Goal: Task Accomplishment & Management: Use online tool/utility

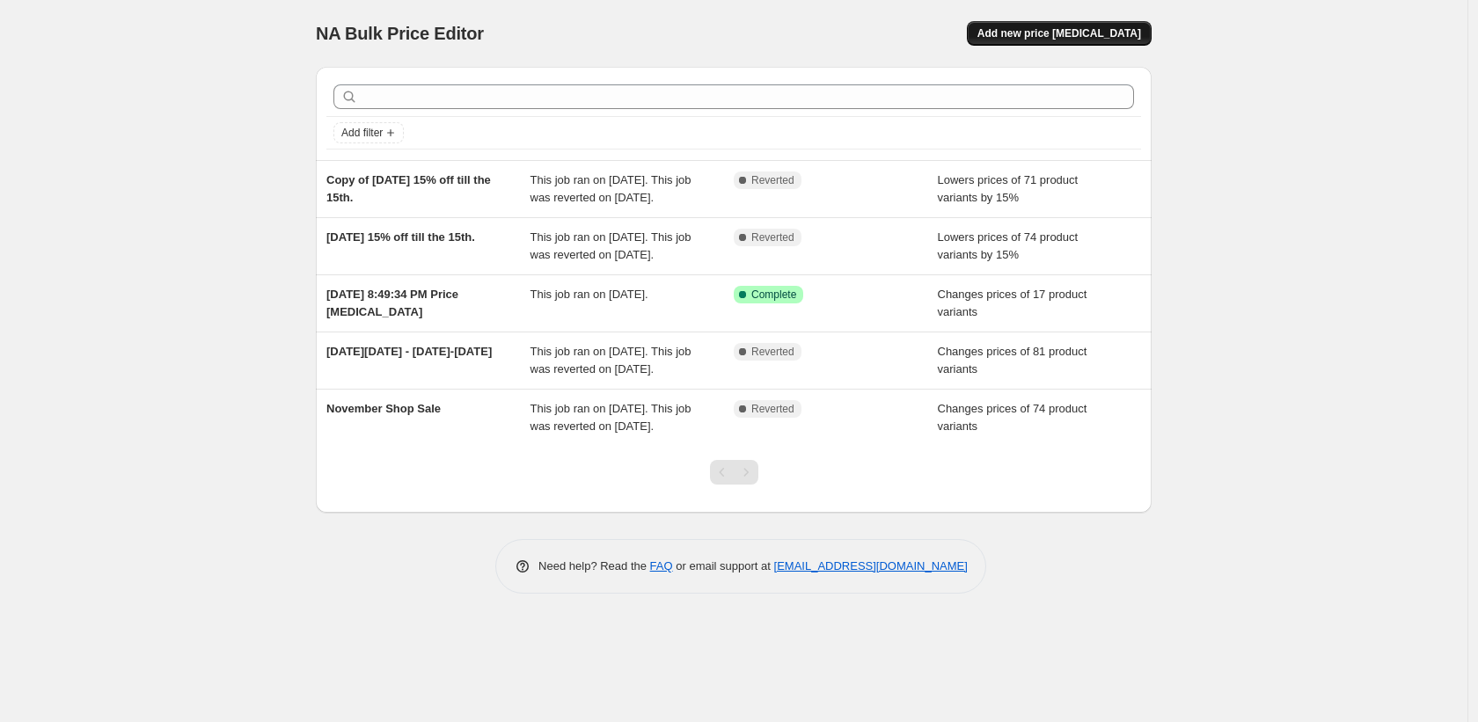
click at [1031, 30] on span "Add new price [MEDICAL_DATA]" at bounding box center [1060, 33] width 164 height 14
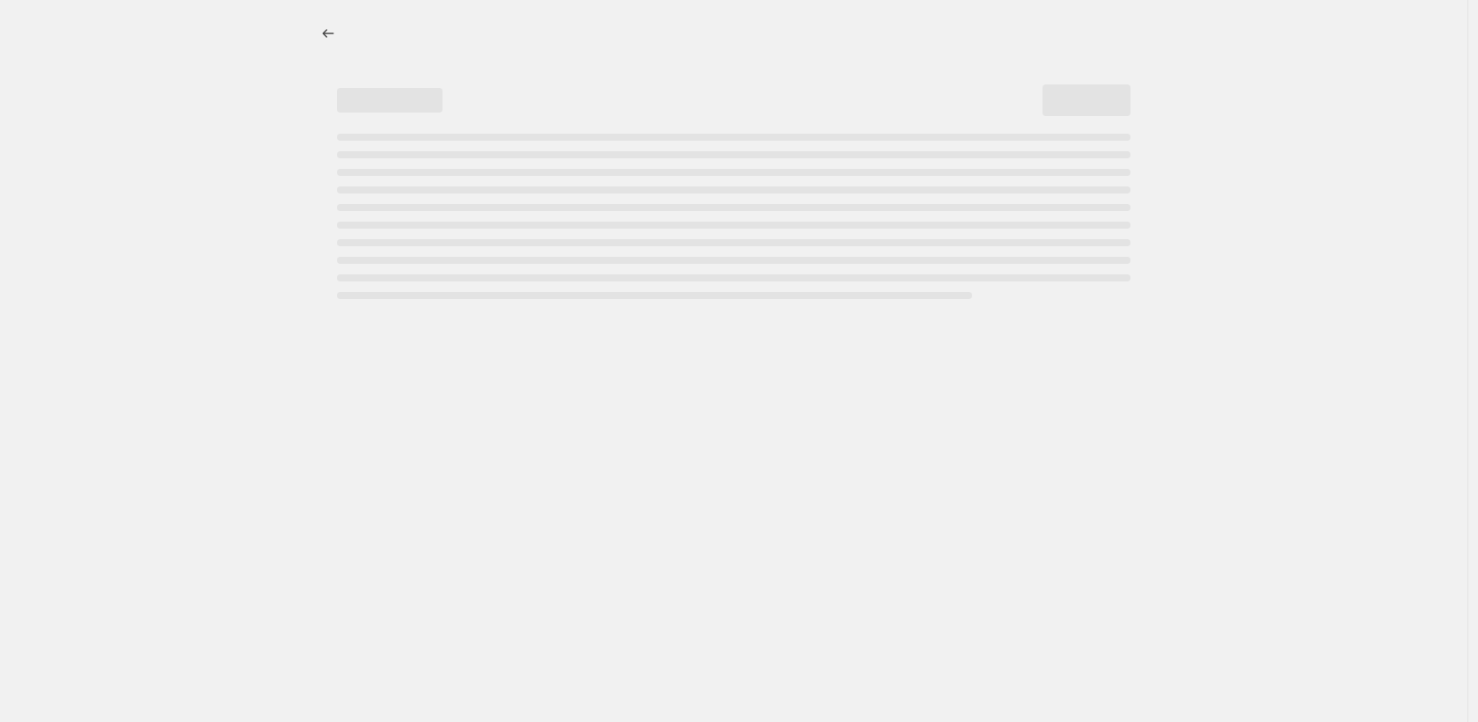
select select "percentage"
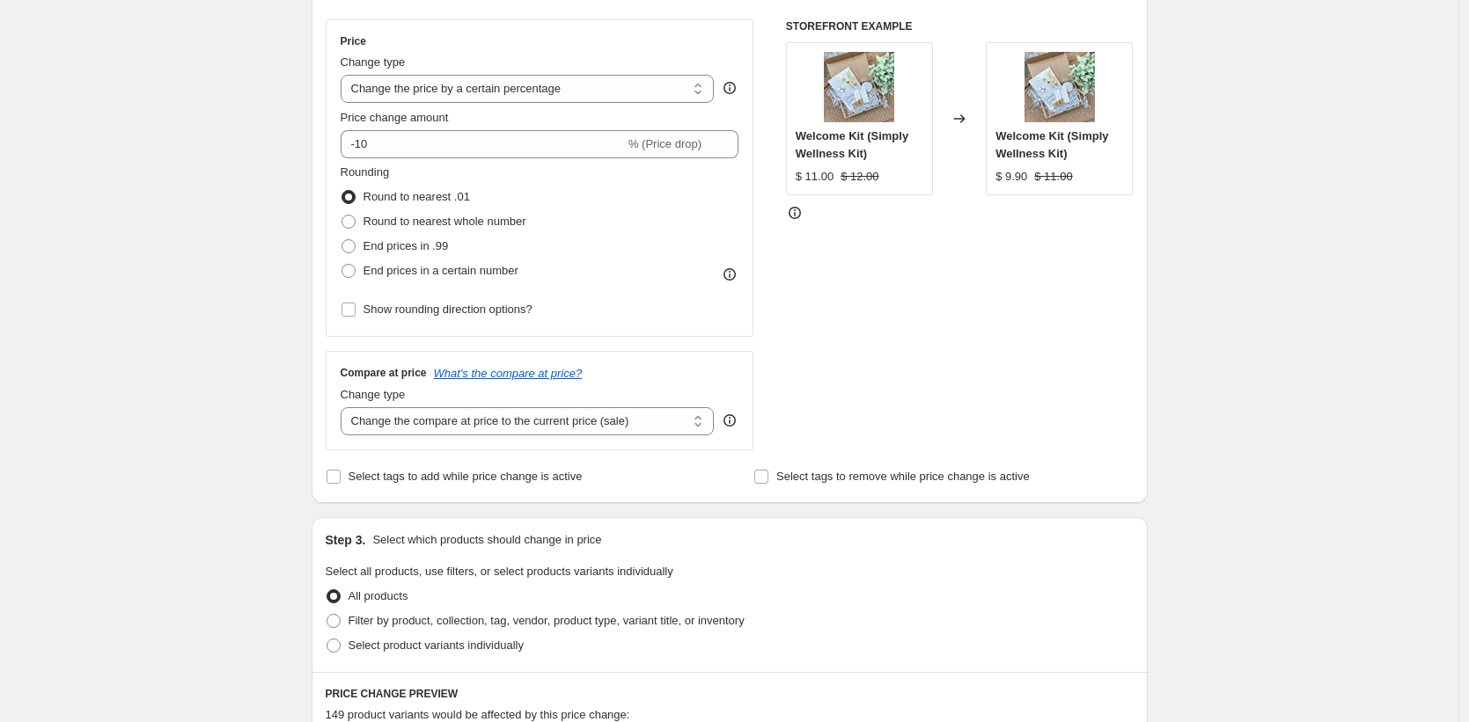
scroll to position [318, 0]
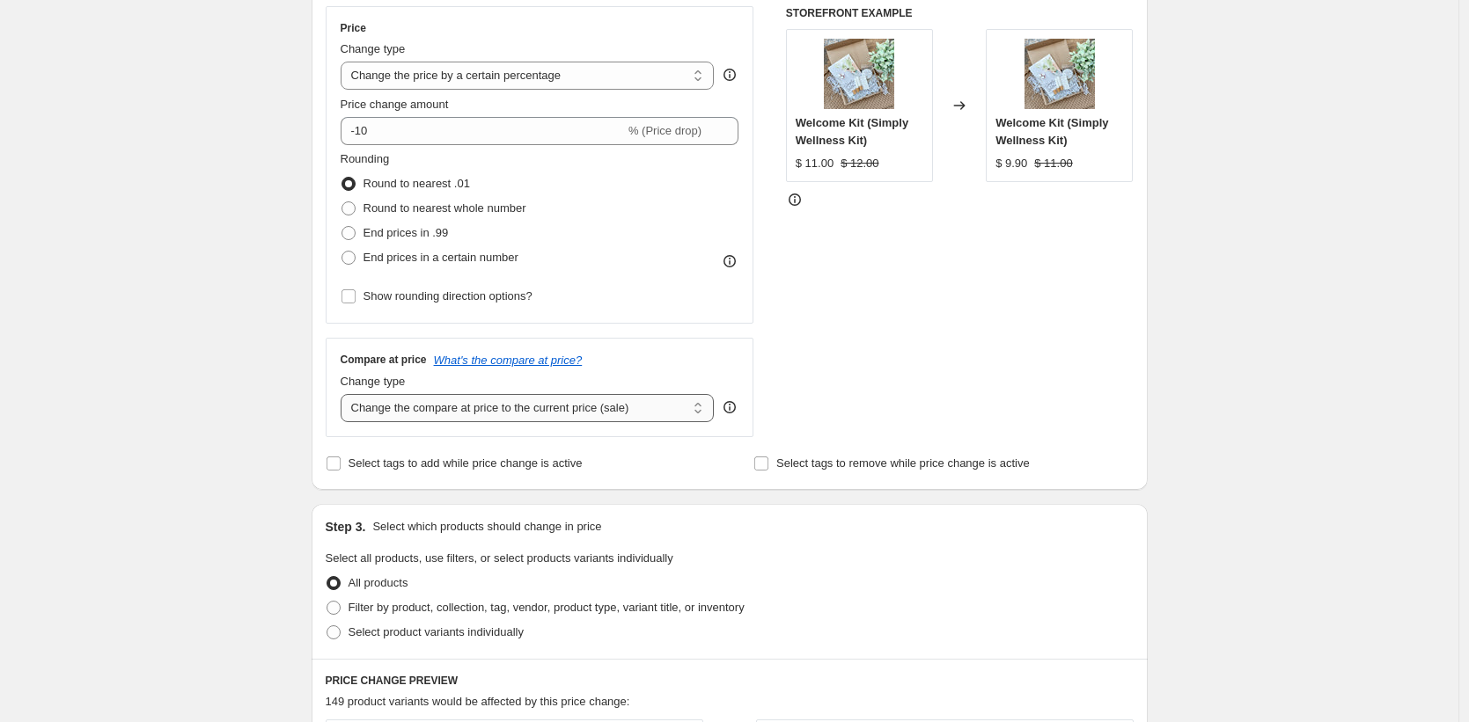
click at [509, 414] on select "Change the compare at price to the current price (sale) Change the compare at p…" at bounding box center [528, 408] width 374 height 28
click at [441, 409] on select "Change the compare at price to the current price (sale) Change the compare at p…" at bounding box center [528, 408] width 374 height 28
select select "remove"
click at [345, 394] on select "Change the compare at price to the current price (sale) Change the compare at p…" at bounding box center [528, 408] width 374 height 28
click at [531, 82] on select "Change the price to a certain amount Change the price by a certain amount Chang…" at bounding box center [528, 76] width 374 height 28
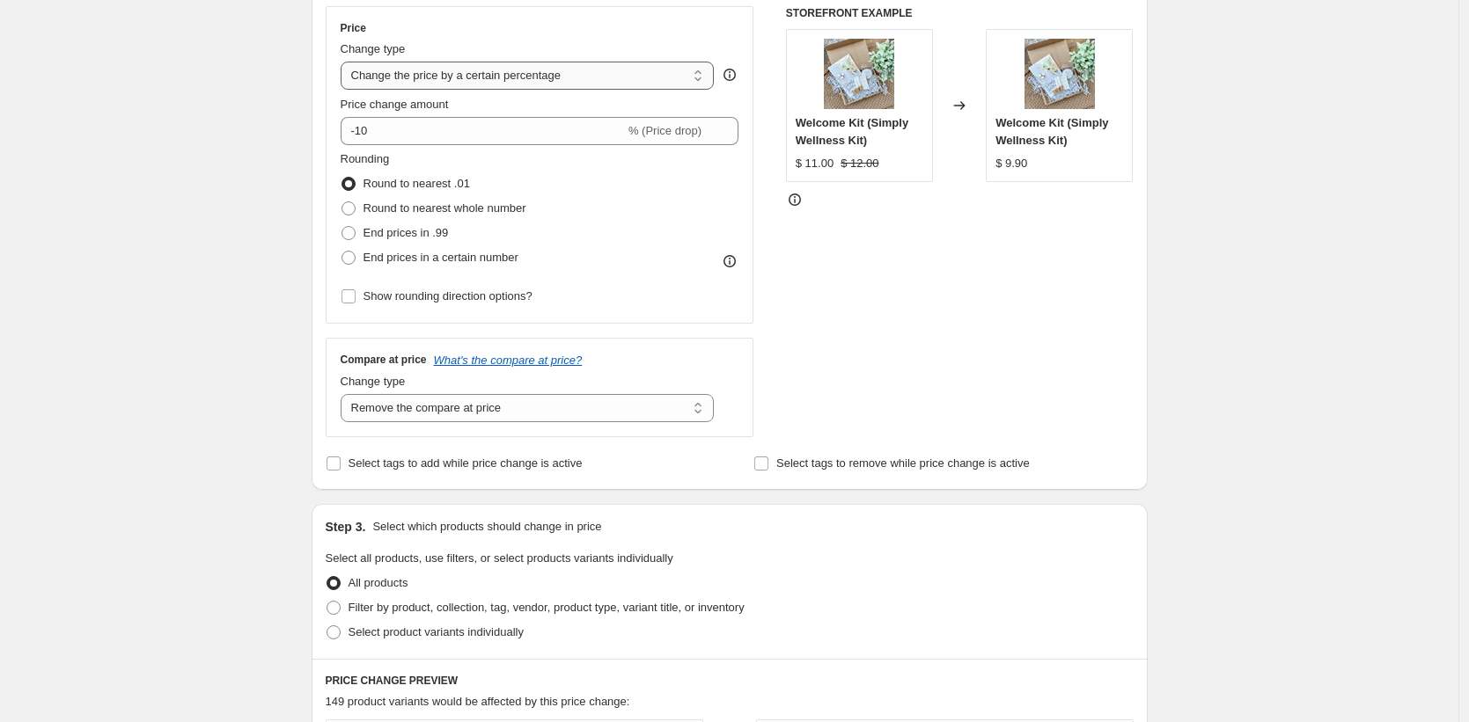
select select "ecap"
click at [345, 62] on select "Change the price to a certain amount Change the price by a certain amount Chang…" at bounding box center [528, 76] width 374 height 28
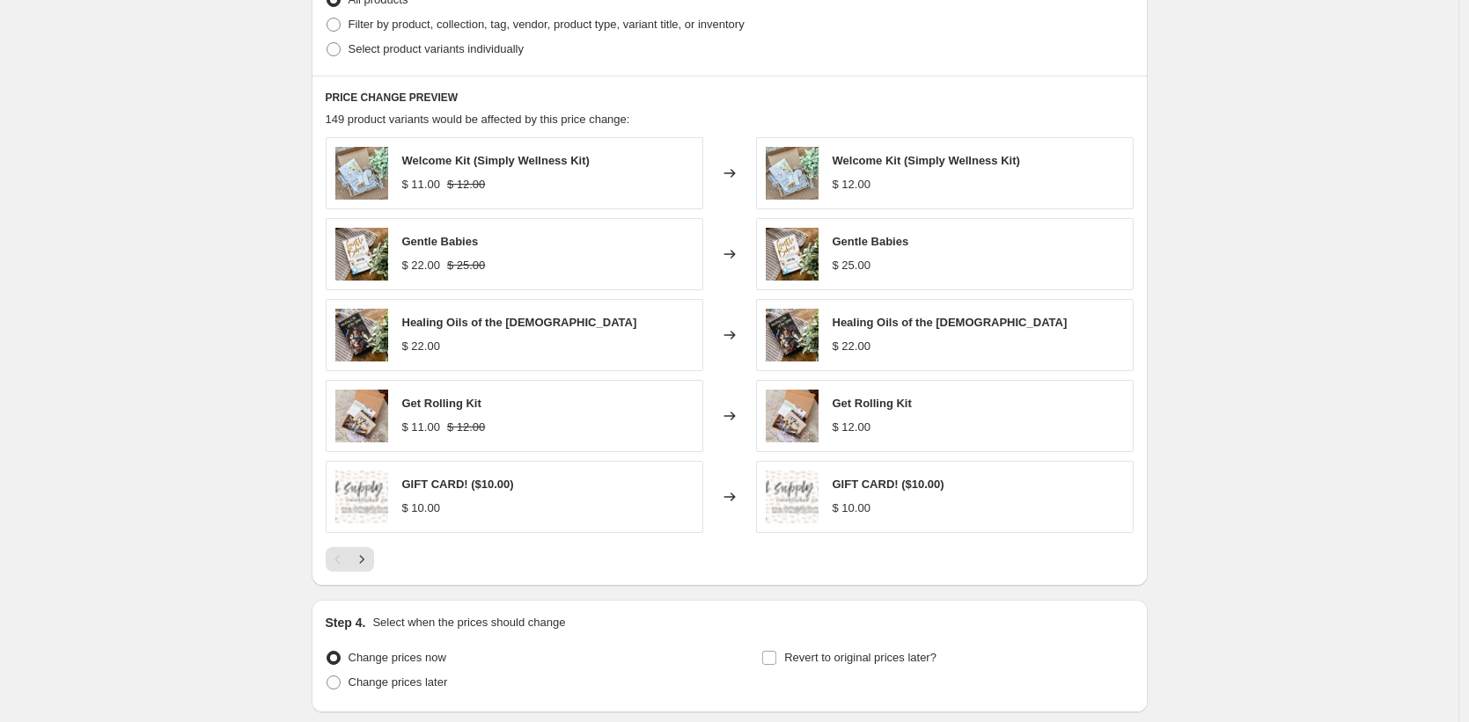
scroll to position [694, 0]
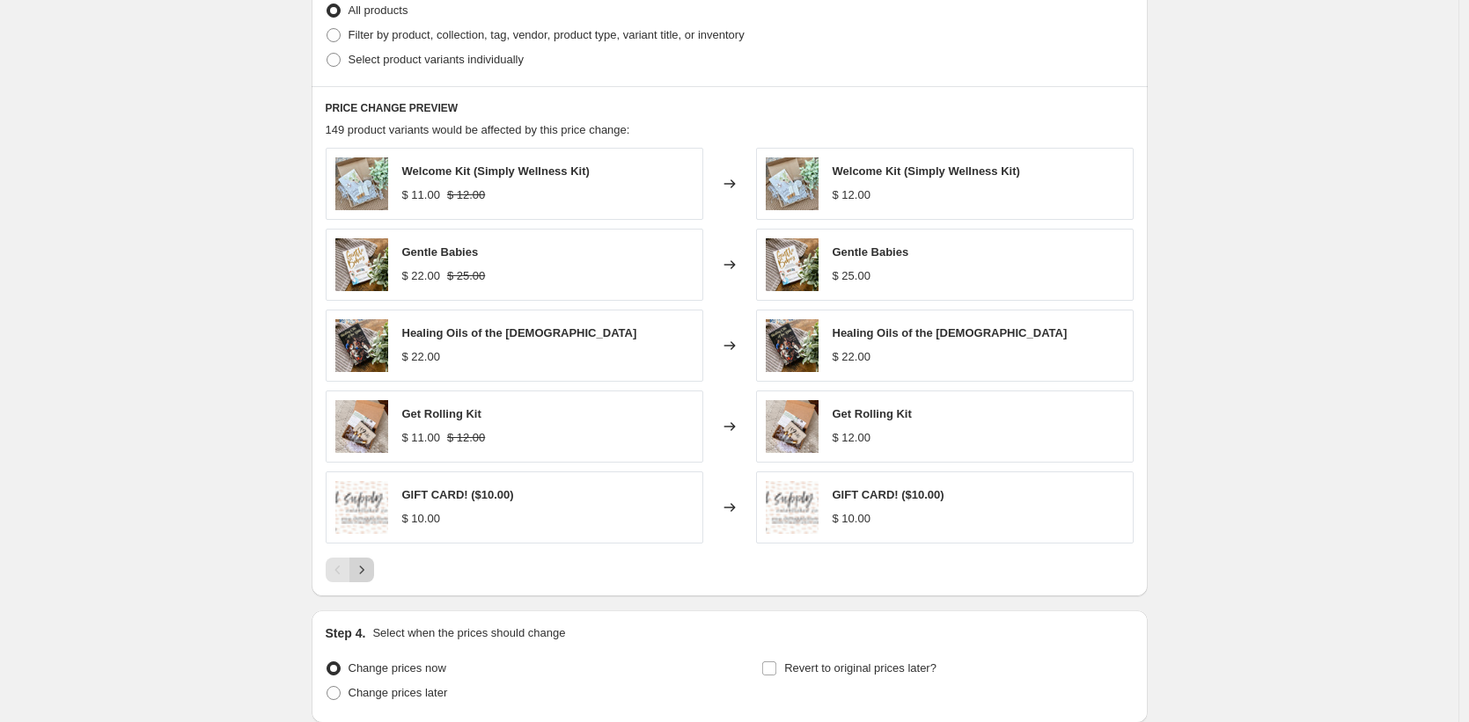
click at [366, 571] on icon "Next" at bounding box center [362, 570] width 18 height 18
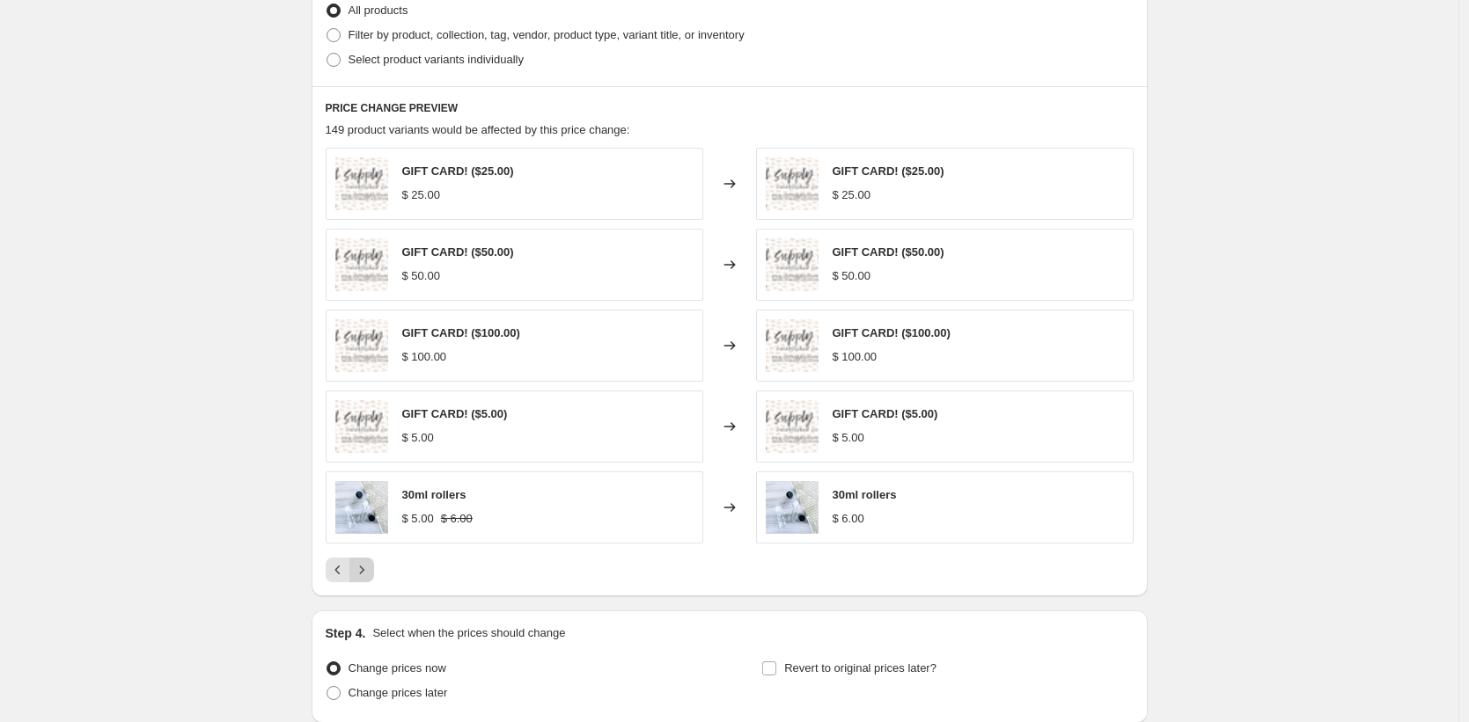
click at [366, 571] on icon "Next" at bounding box center [362, 570] width 18 height 18
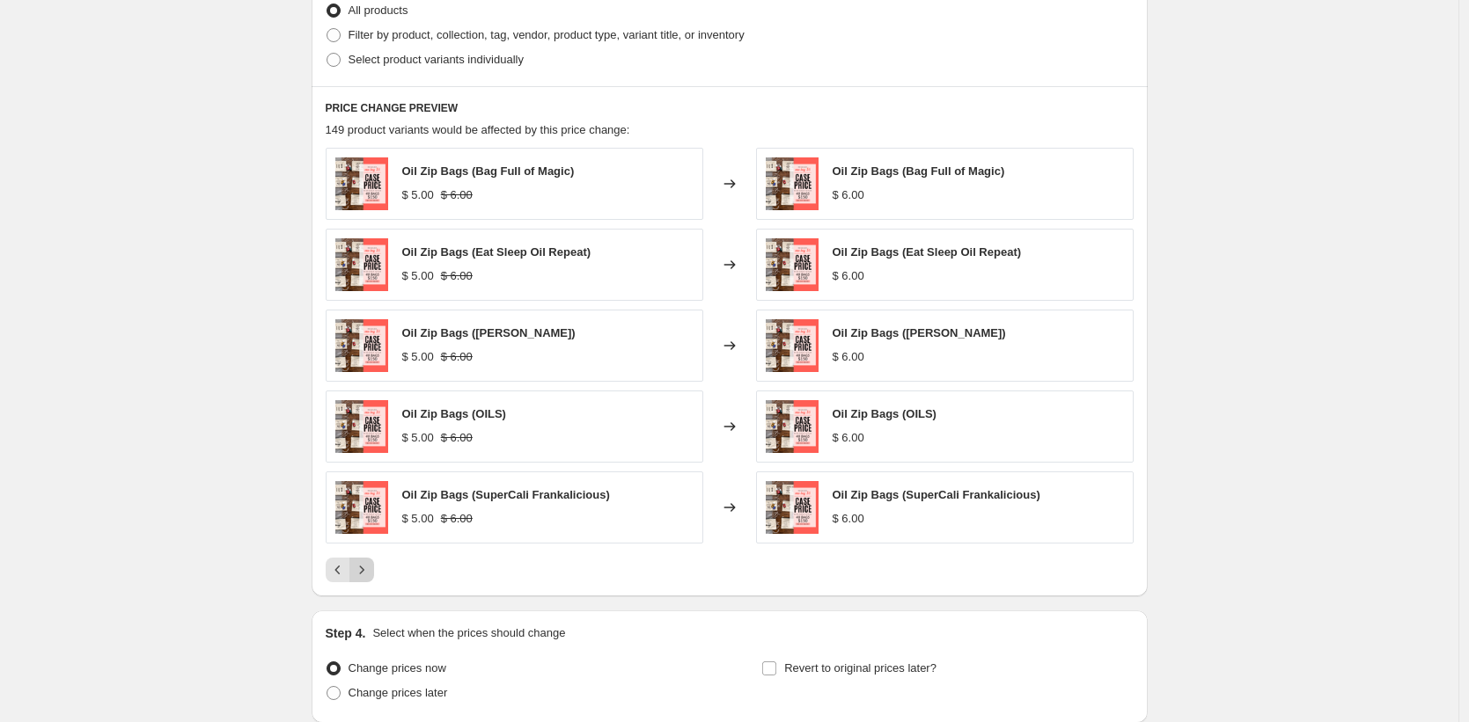
click at [370, 562] on icon "Next" at bounding box center [362, 570] width 18 height 18
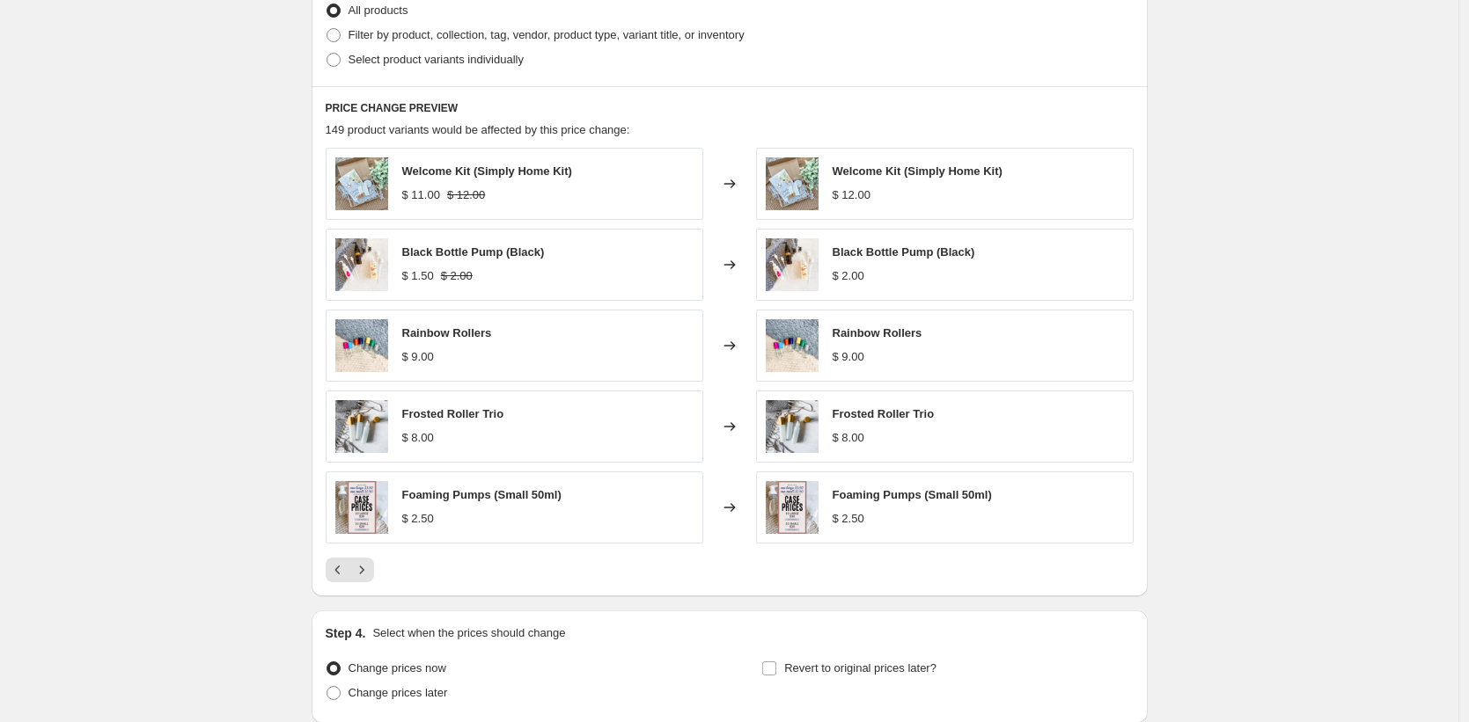
scroll to position [747, 0]
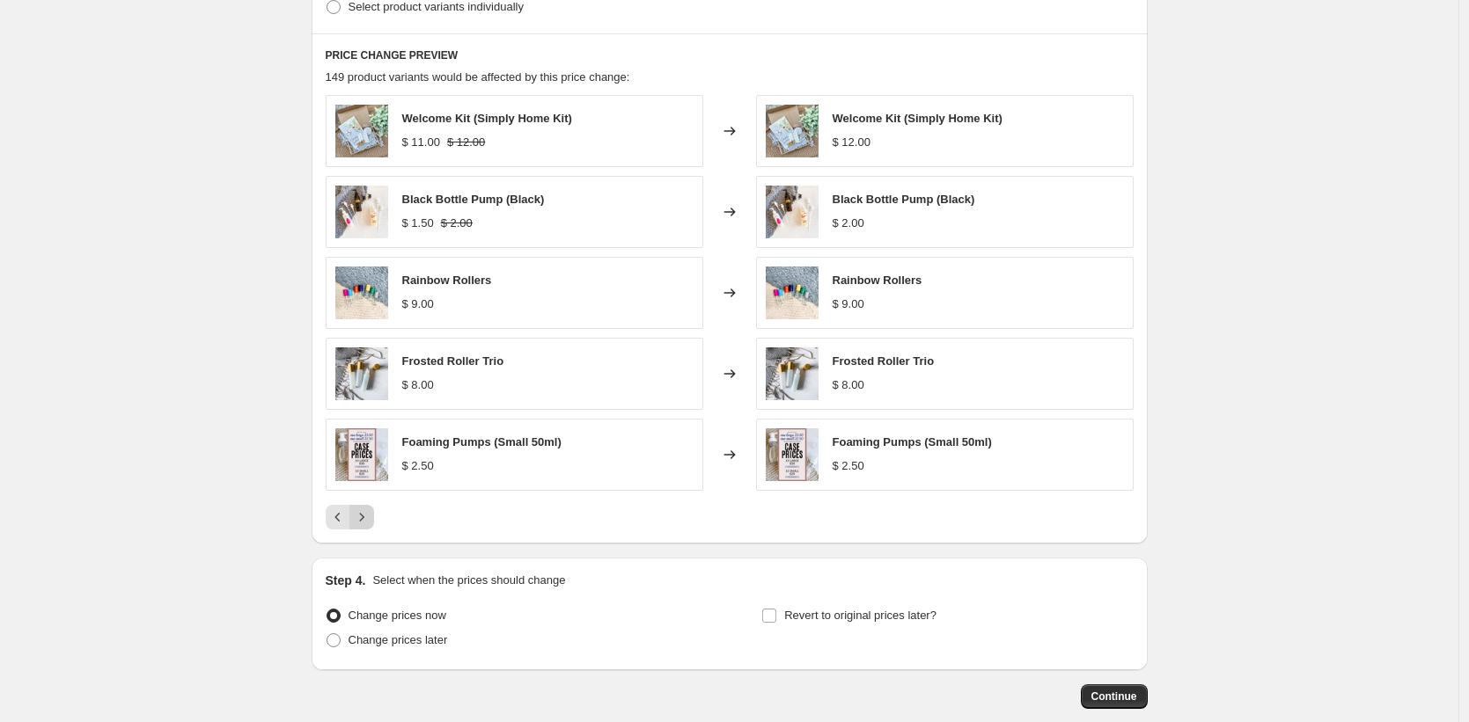
click at [370, 517] on icon "Next" at bounding box center [362, 518] width 18 height 18
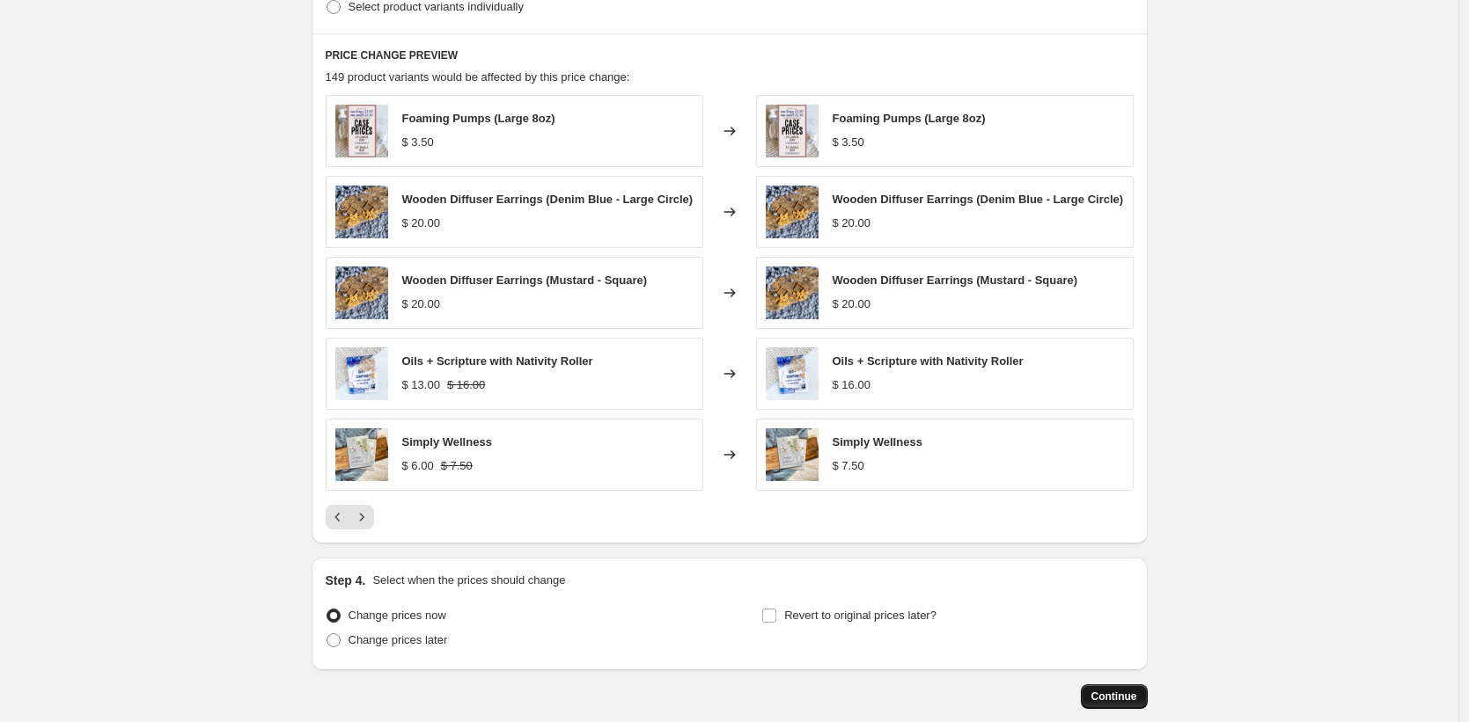
click at [1114, 701] on span "Continue" at bounding box center [1114, 697] width 46 height 14
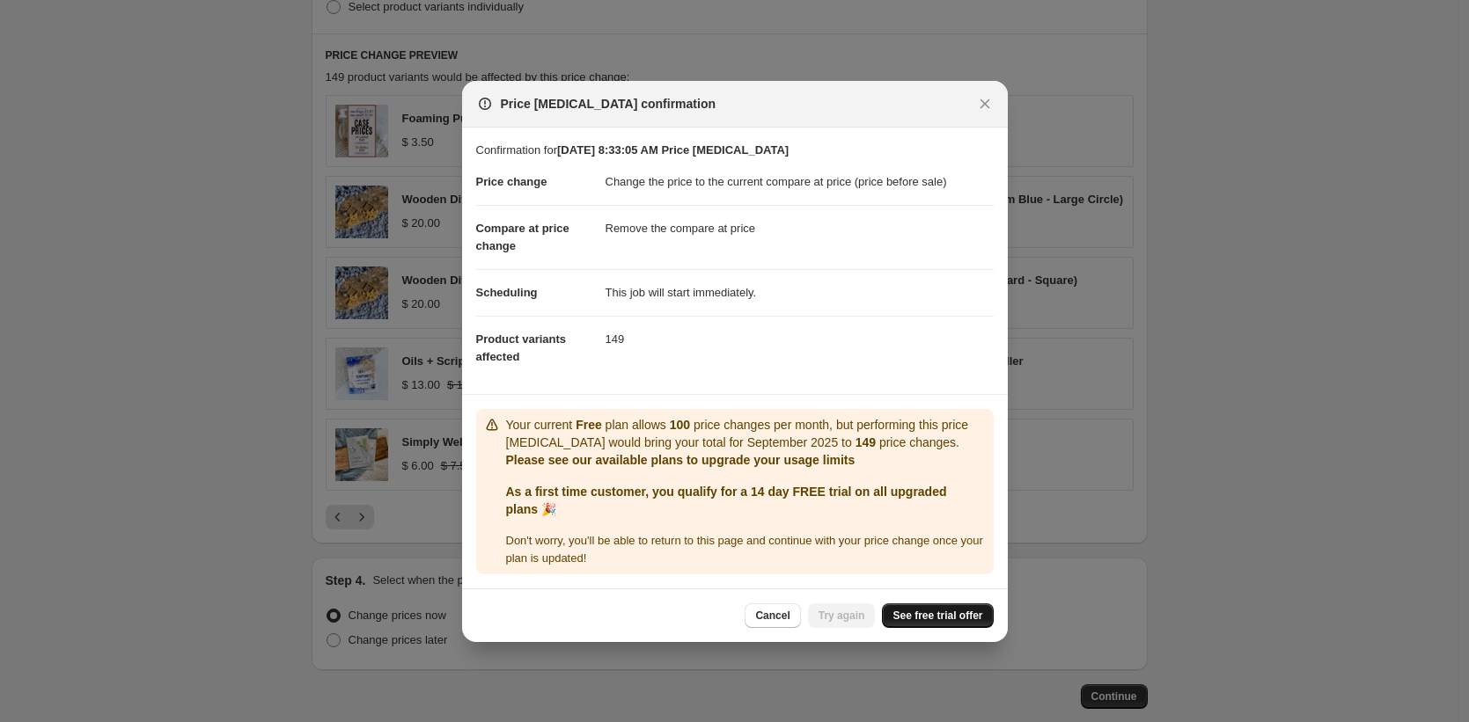
click at [927, 623] on span "See free trial offer" at bounding box center [937, 616] width 90 height 14
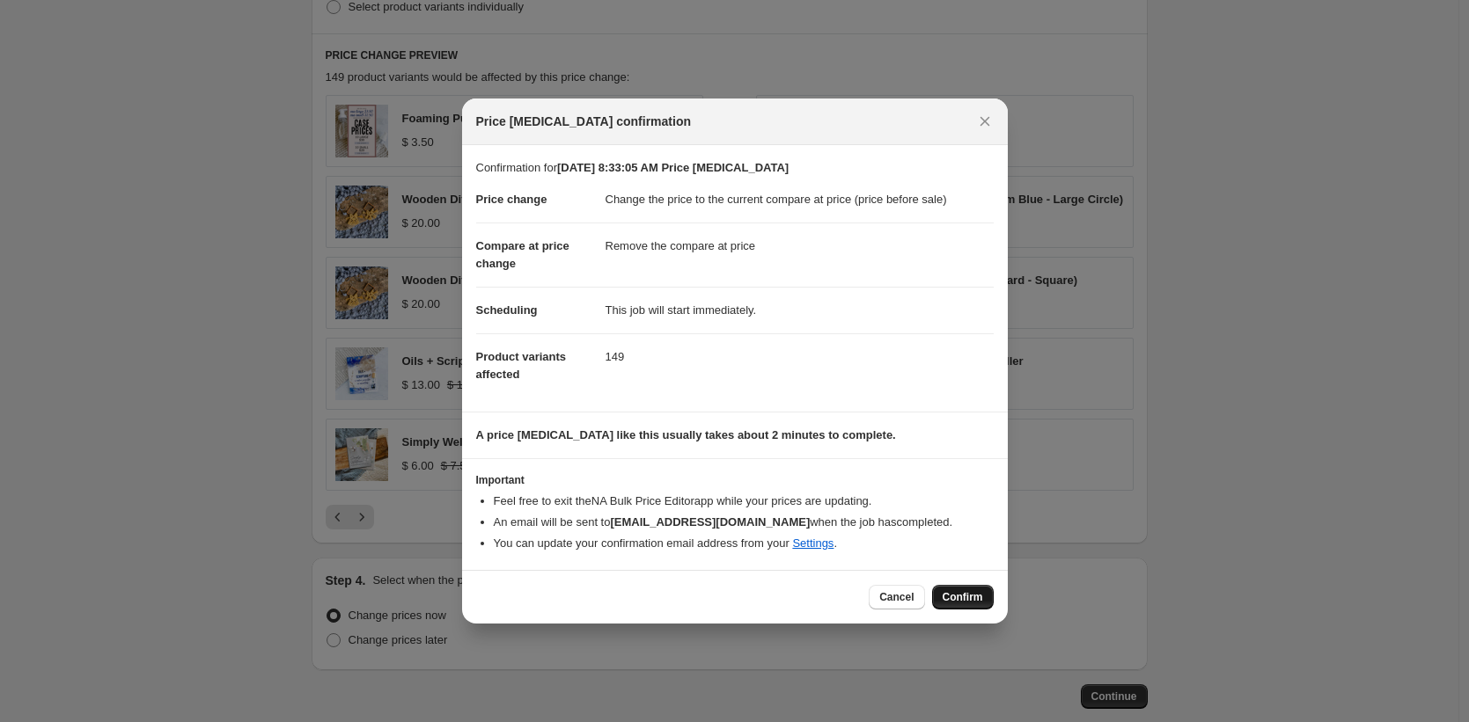
click at [959, 598] on span "Confirm" at bounding box center [962, 597] width 40 height 14
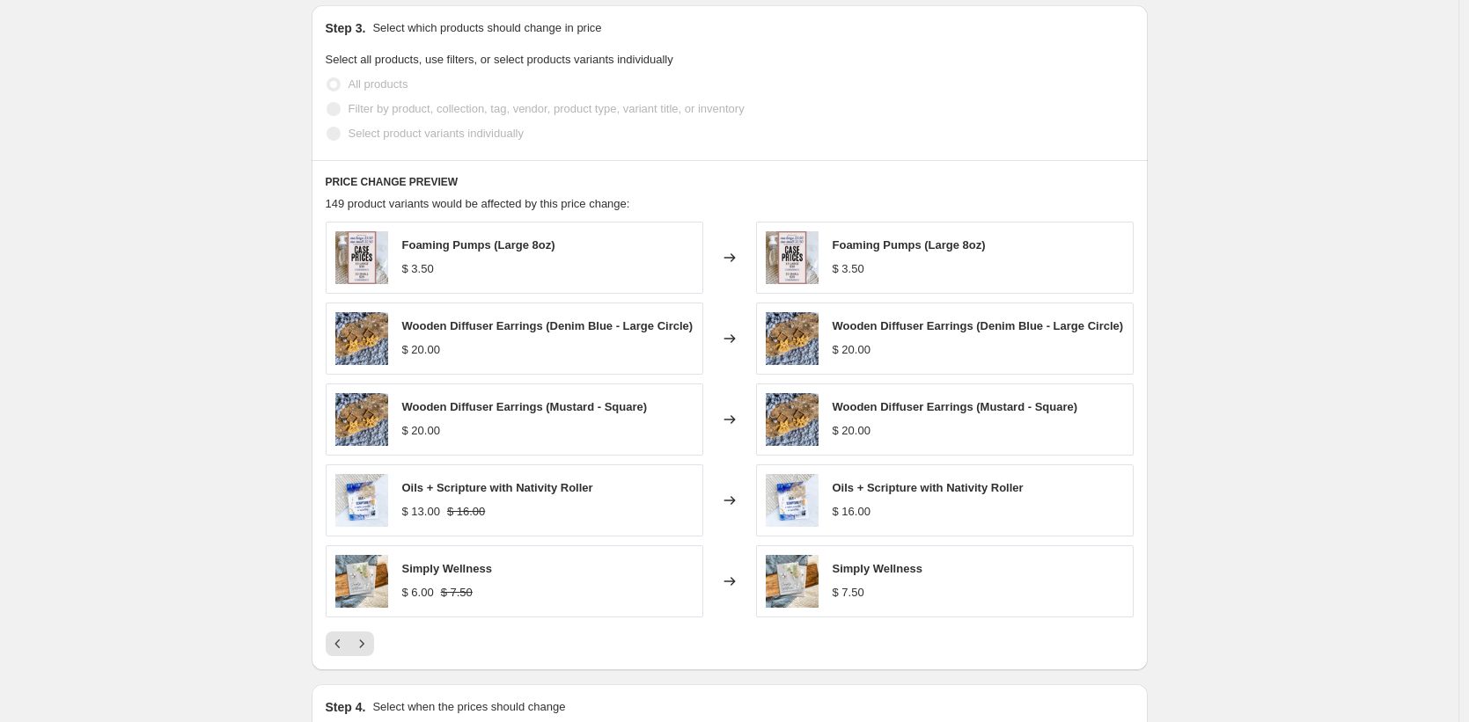
scroll to position [793, 0]
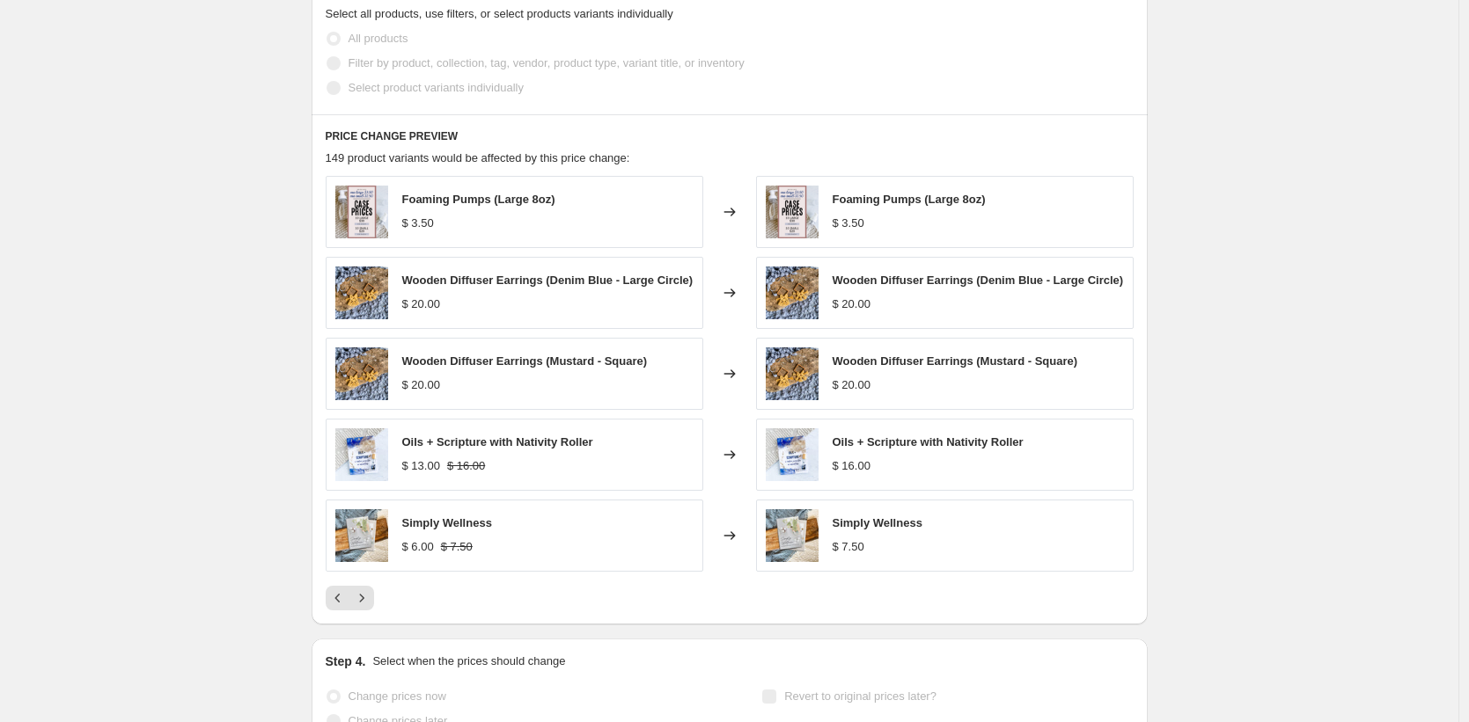
select select "ecap"
select select "remove"
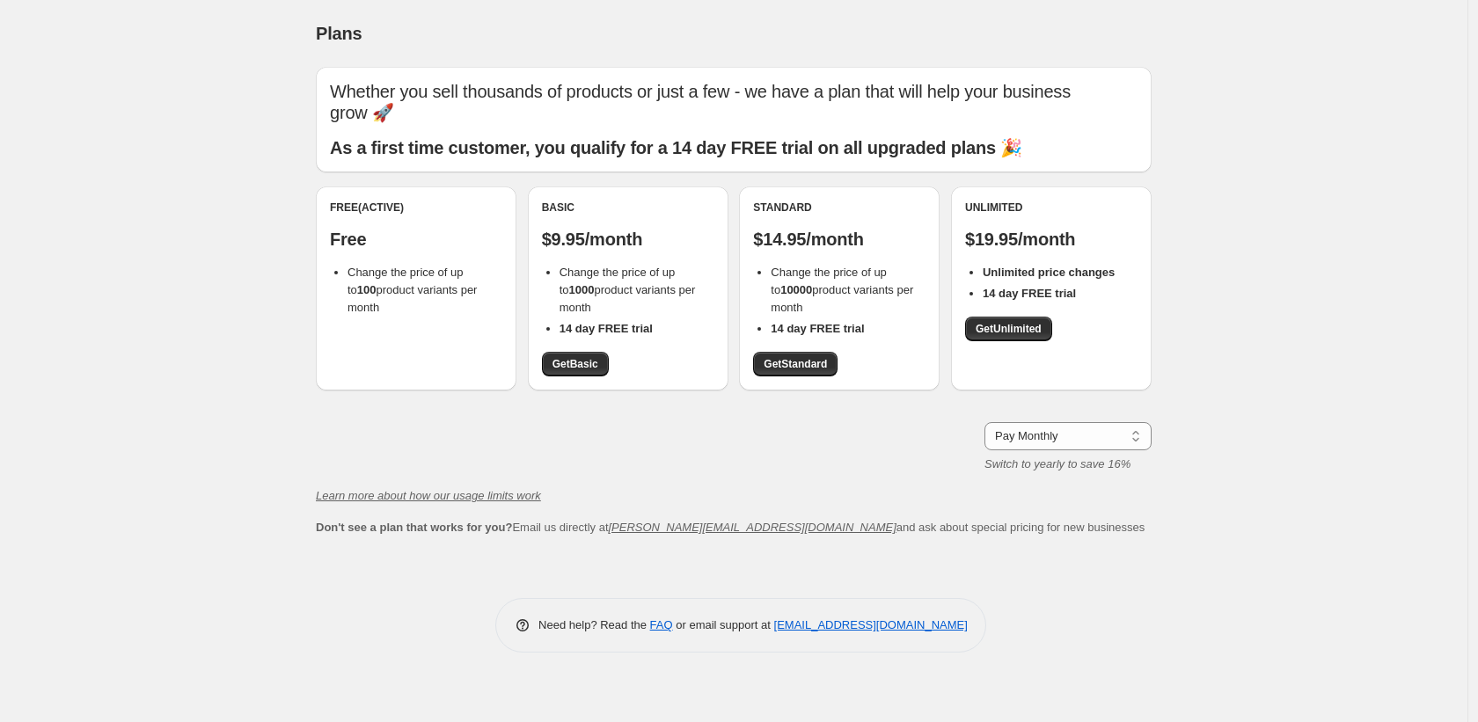
click at [407, 292] on span "Change the price of up to 100 product variants per month" at bounding box center [412, 290] width 129 height 48
click at [564, 360] on span "Get Basic" at bounding box center [576, 364] width 46 height 14
